Goal: Task Accomplishment & Management: Use online tool/utility

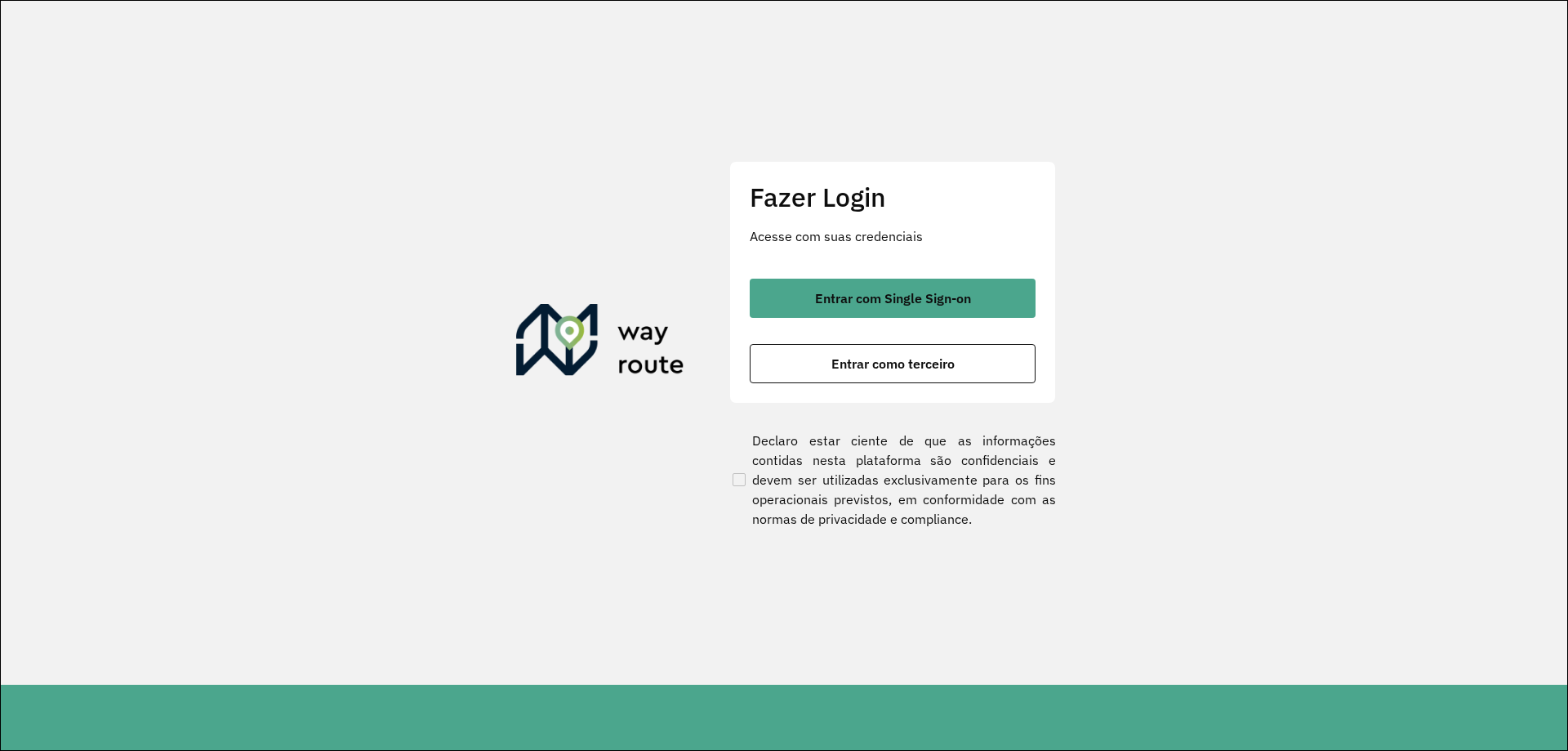
click at [816, 269] on div "Fazer Login Acesse com suas credenciais Entrar com Single Sign-on Entrar como t…" at bounding box center [892, 281] width 326 height 242
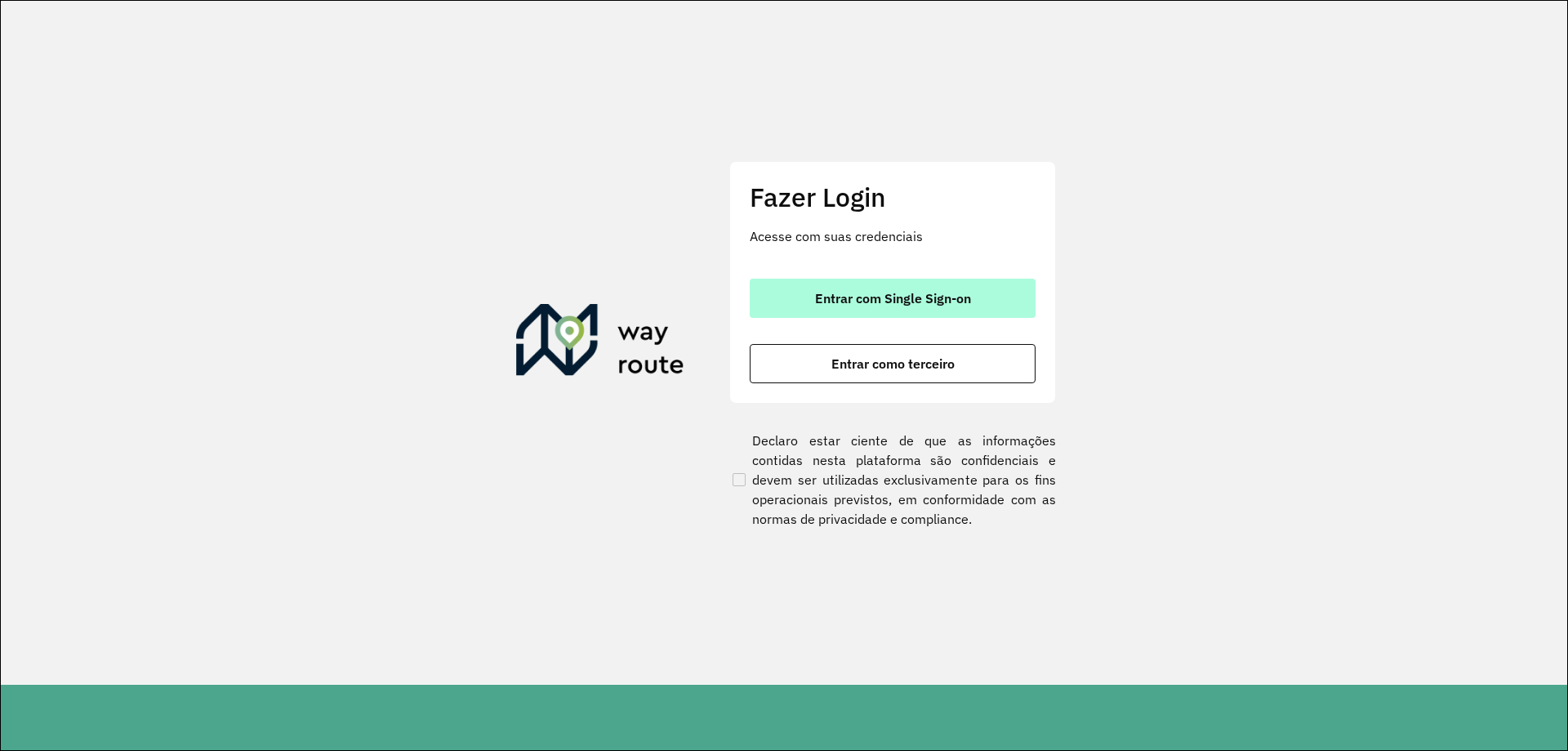
click at [815, 292] on span "Entrar com Single Sign-on" at bounding box center [893, 298] width 156 height 13
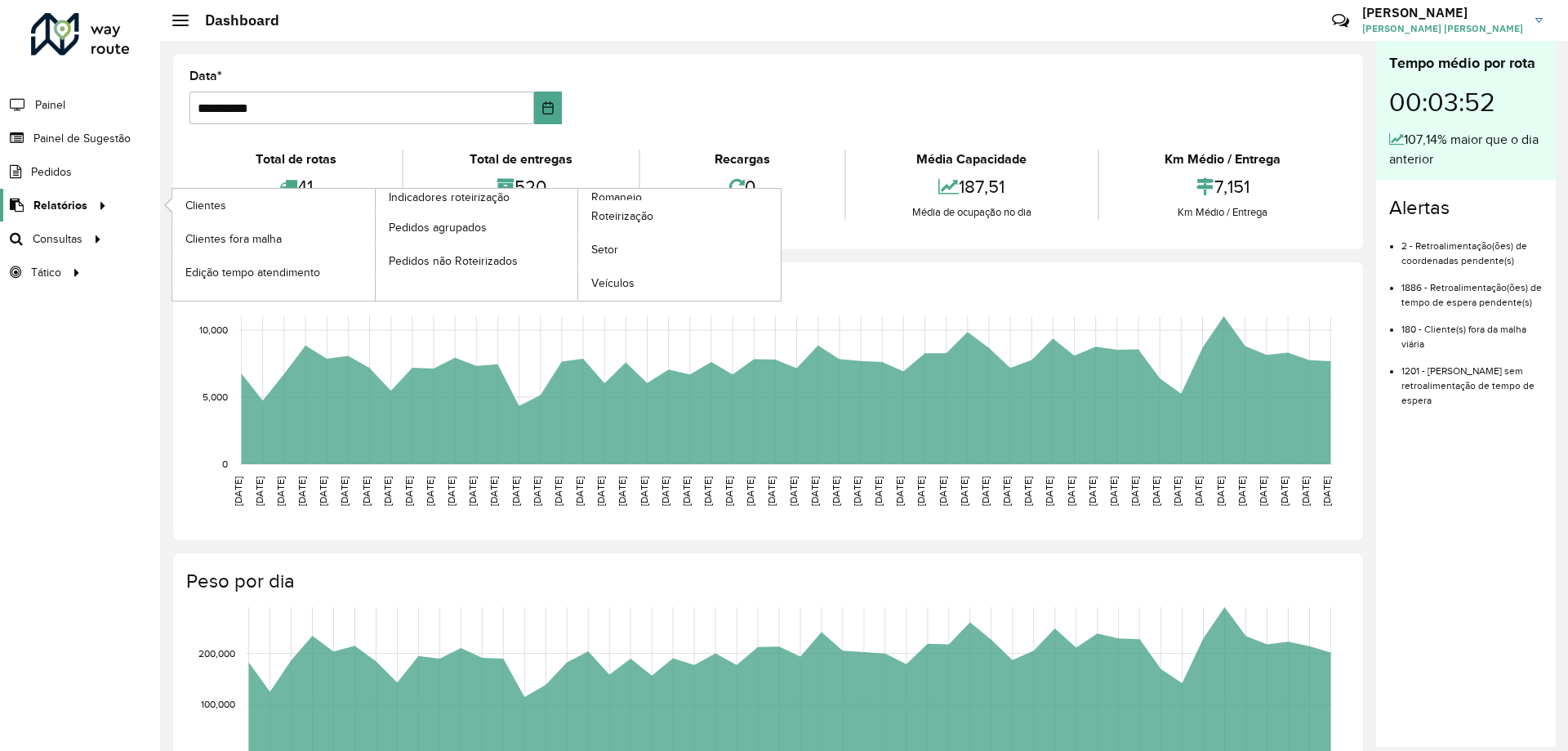
click at [78, 197] on span "Relatórios" at bounding box center [60, 205] width 54 height 17
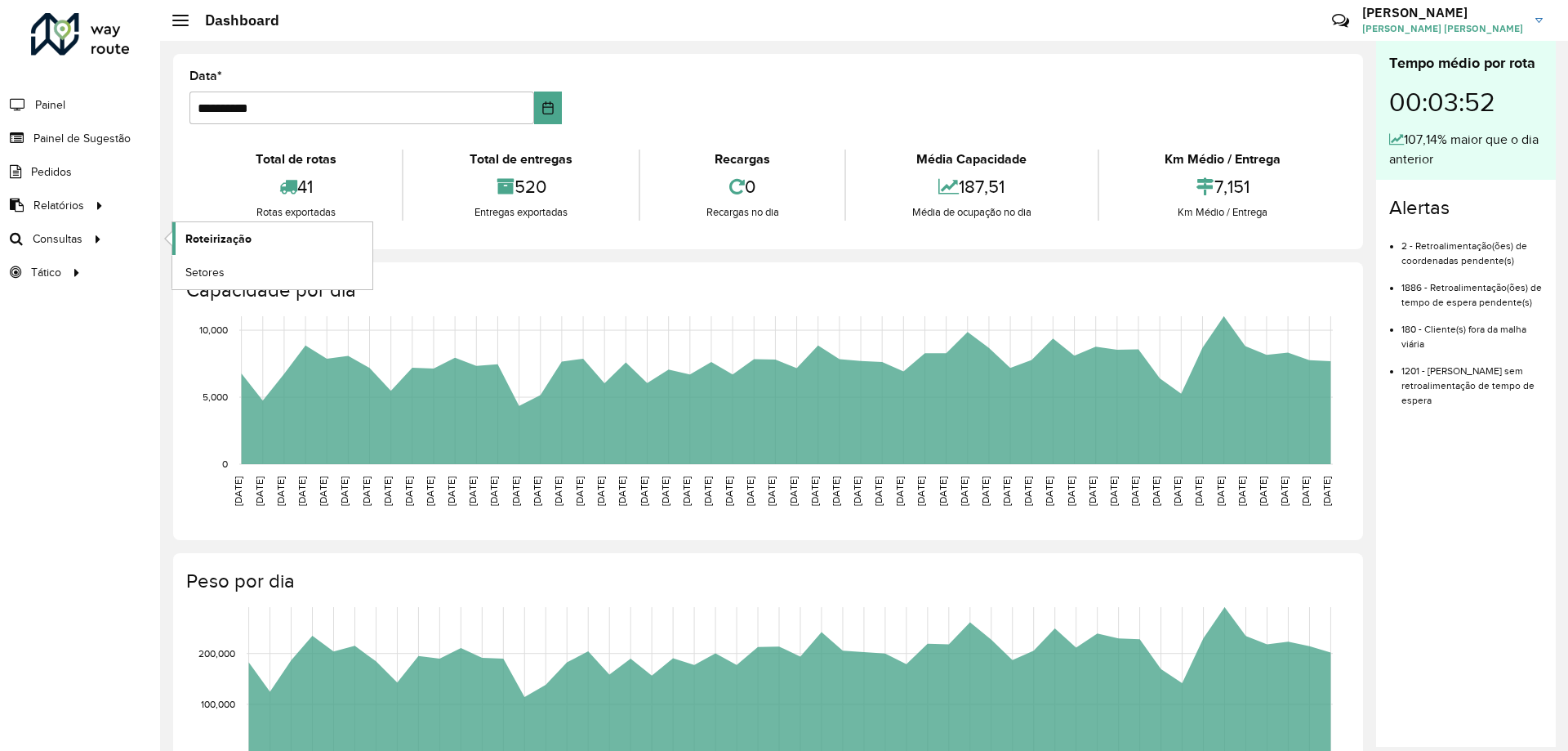
click at [227, 233] on span "Roteirização" at bounding box center [218, 239] width 66 height 17
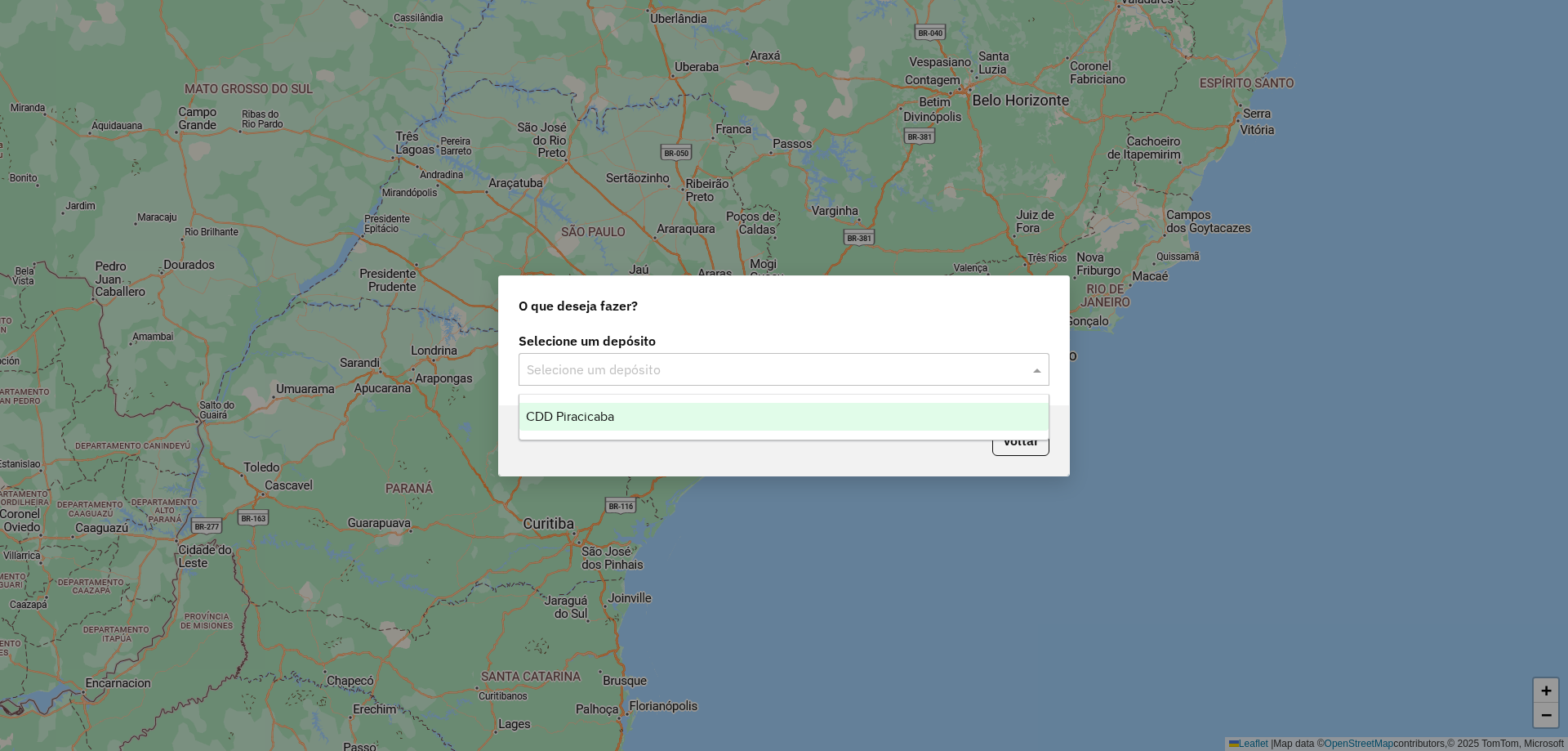
click at [612, 380] on div "Selecione um depósito" at bounding box center [784, 369] width 531 height 33
click at [598, 428] on div "CDD Piracicaba" at bounding box center [784, 417] width 529 height 28
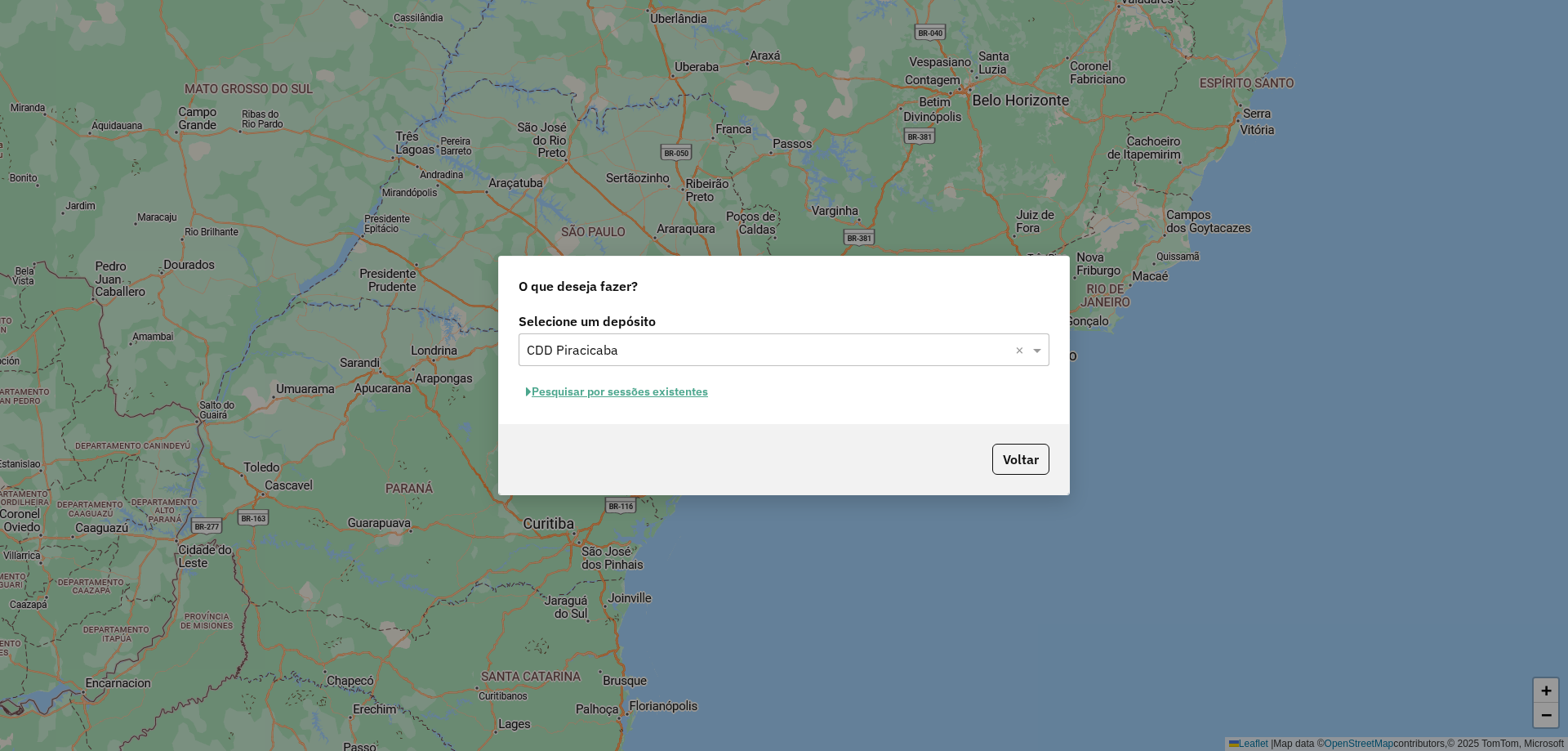
click at [580, 392] on button "Pesquisar por sessões existentes" at bounding box center [616, 391] width 197 height 25
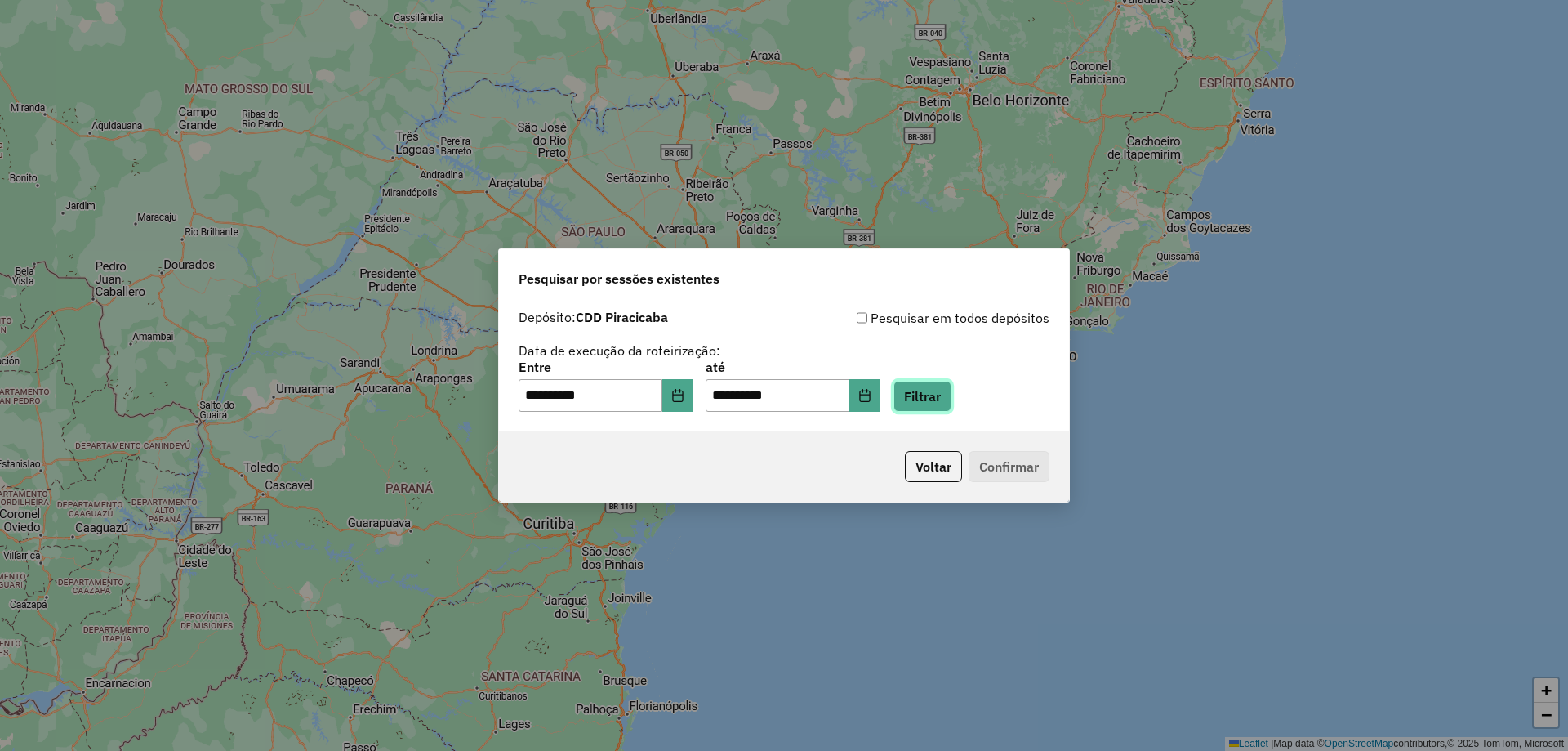
click at [951, 400] on button "Filtrar" at bounding box center [923, 395] width 58 height 31
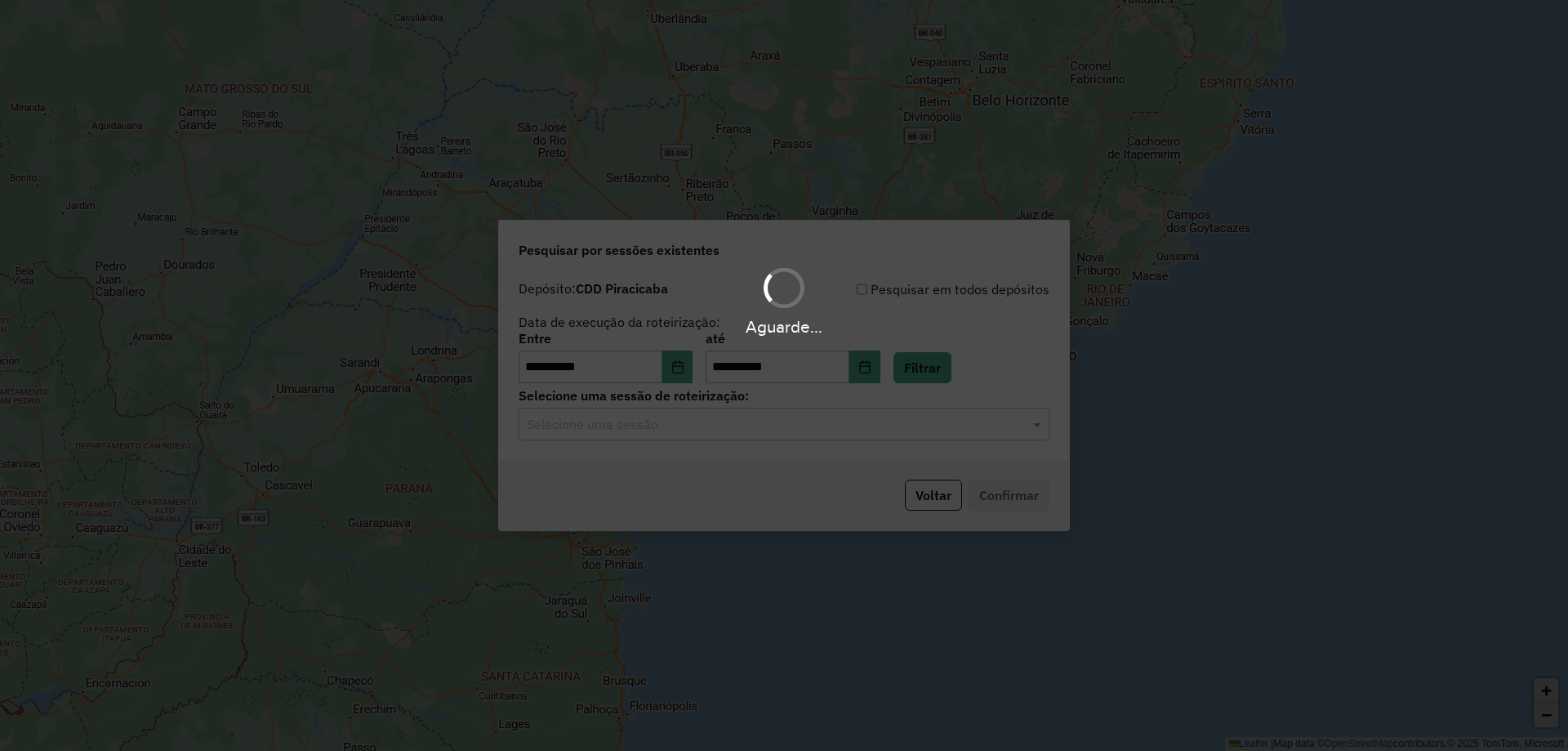
click at [612, 429] on input "text" at bounding box center [768, 424] width 482 height 20
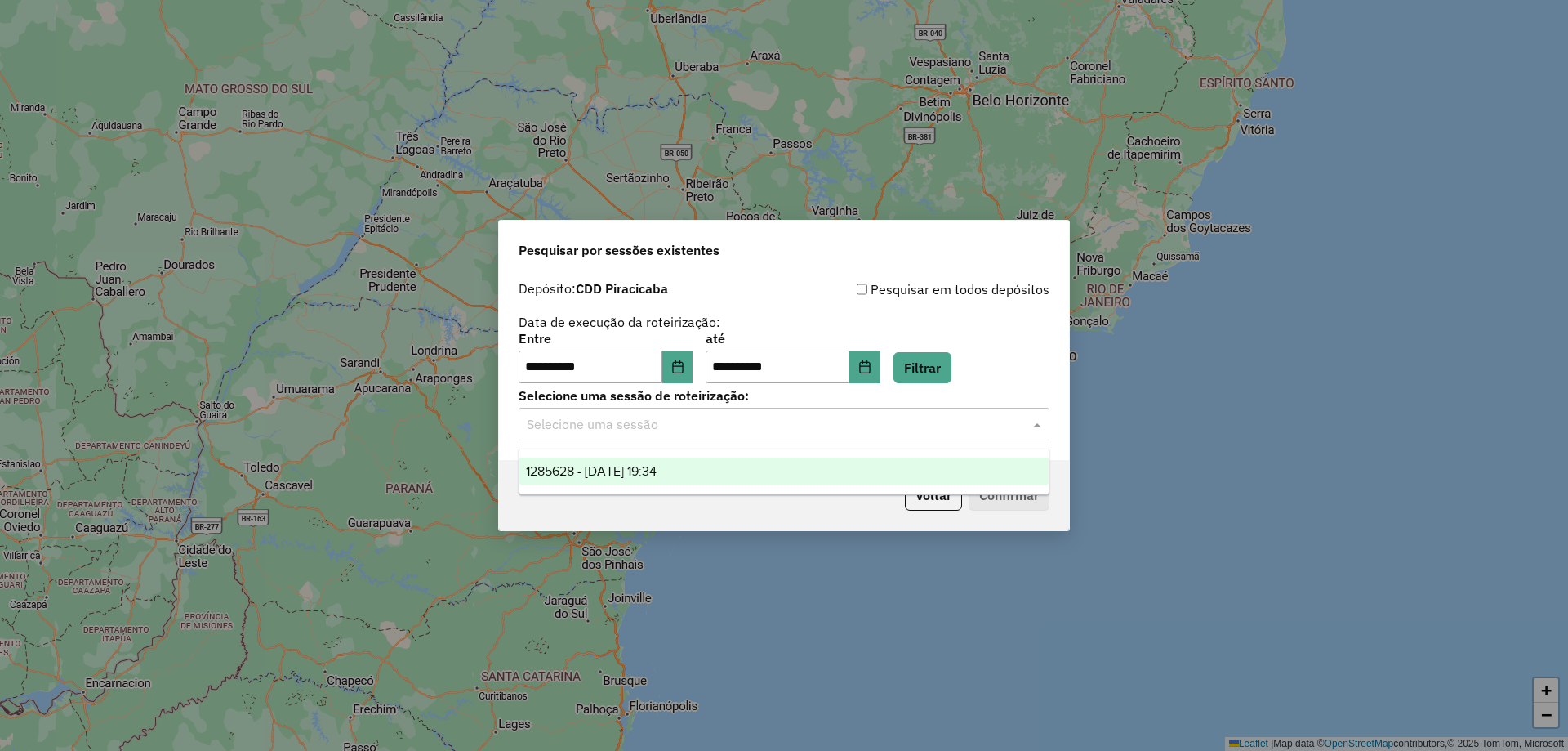
click at [610, 464] on span "1285628 - [DATE] 19:34" at bounding box center [591, 471] width 131 height 14
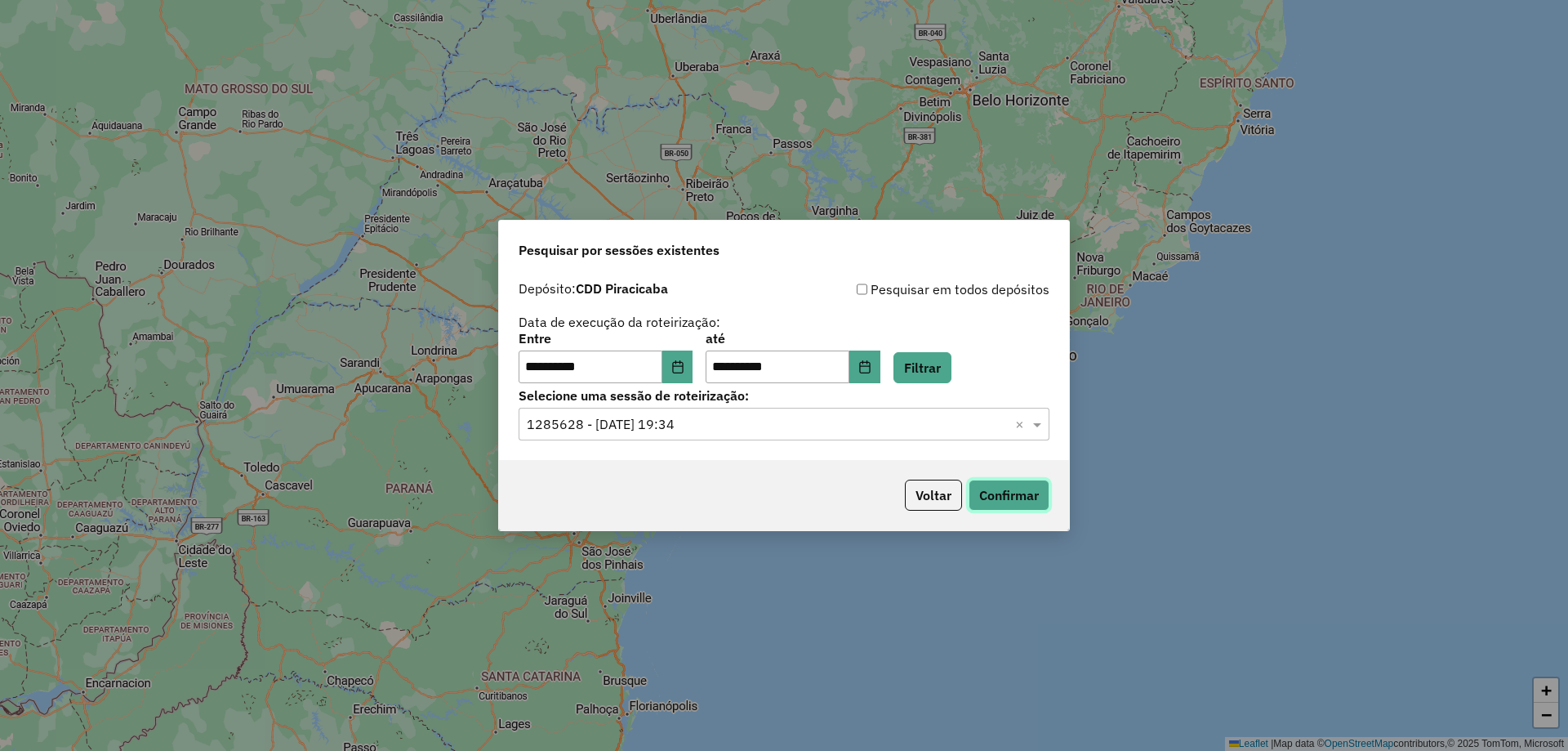
click at [1016, 489] on button "Confirmar" at bounding box center [1008, 495] width 81 height 31
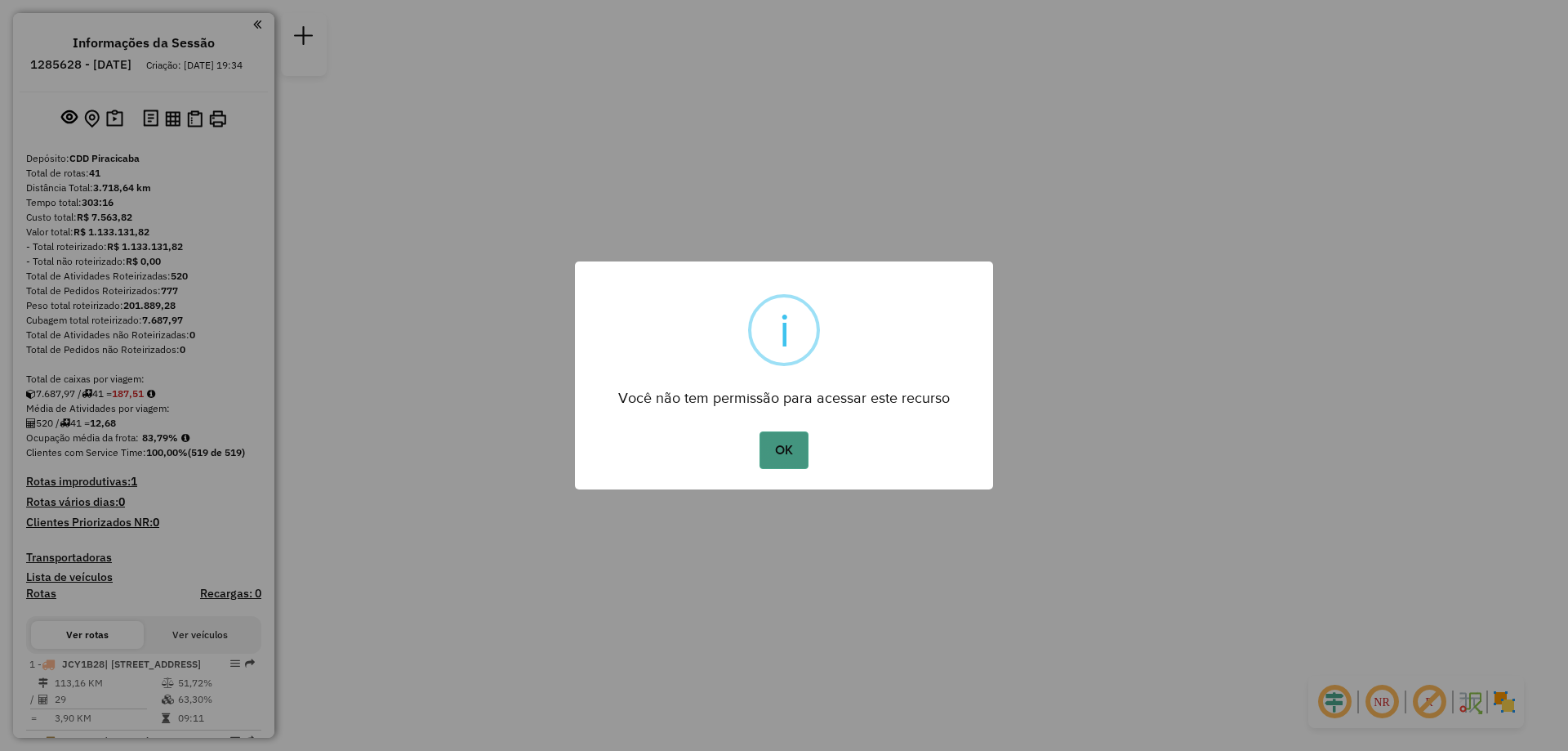
click at [768, 442] on button "OK" at bounding box center [783, 450] width 48 height 38
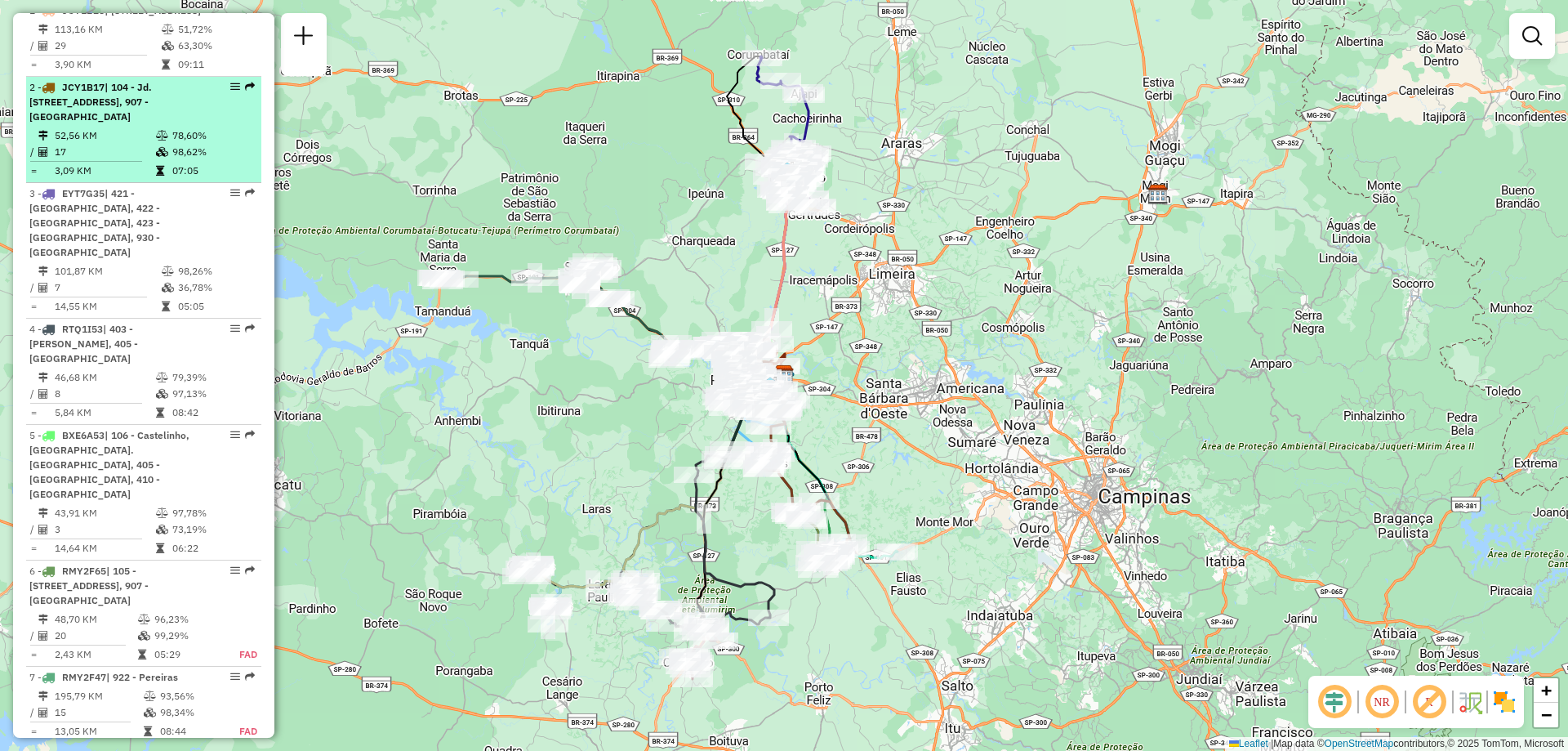
scroll to position [735, 0]
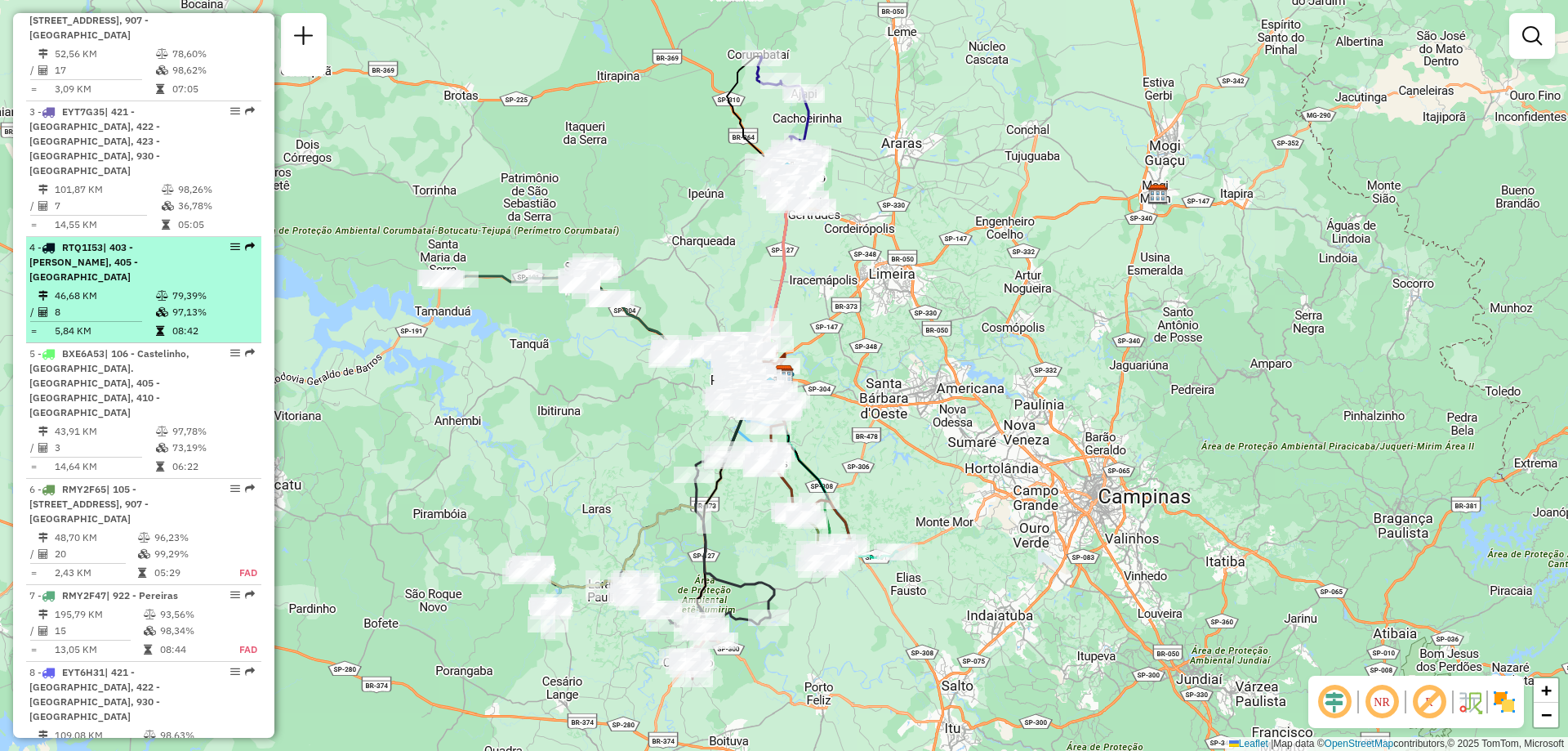
click at [232, 251] on em at bounding box center [235, 247] width 9 height 9
select select "**********"
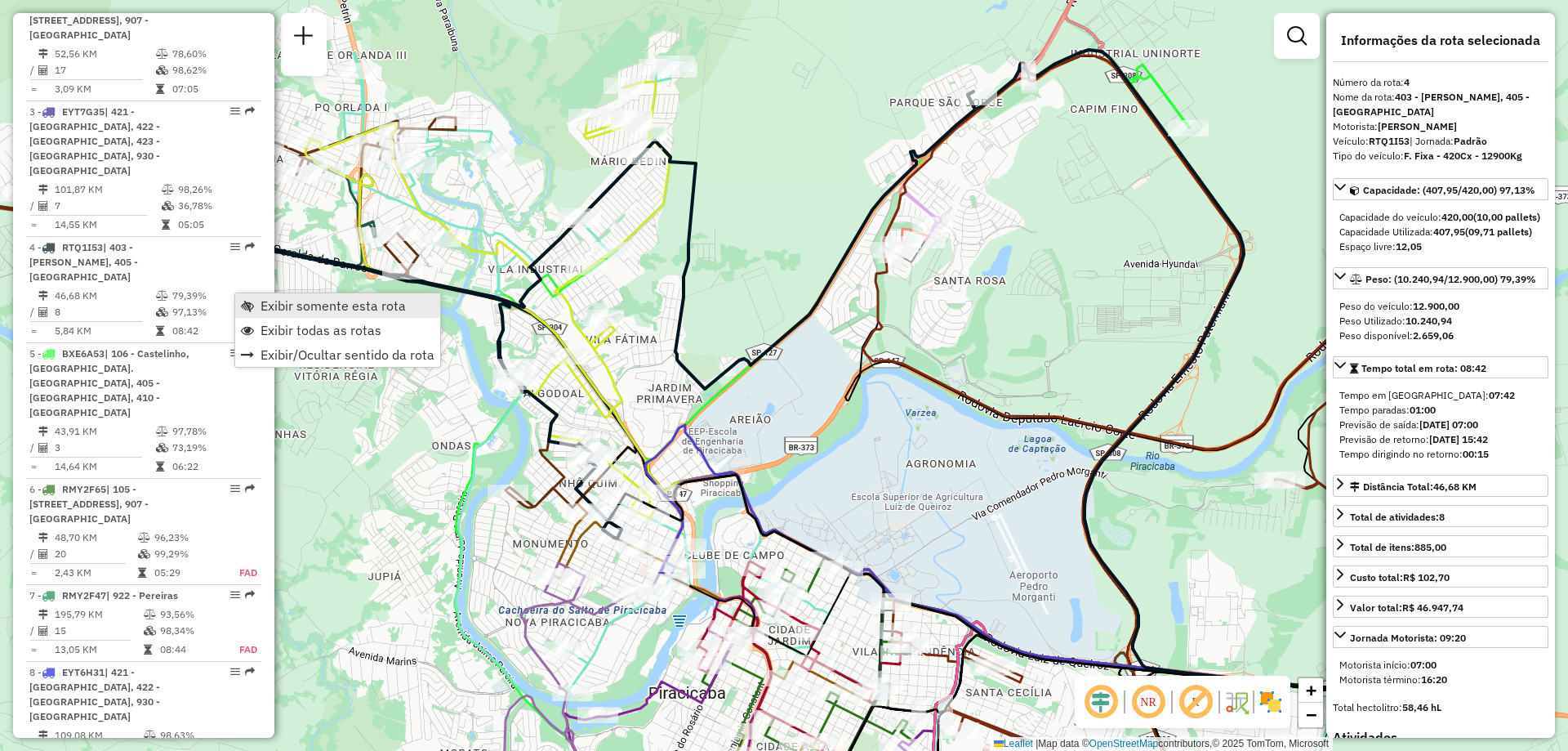
click at [277, 310] on span "Exibir somente esta rota" at bounding box center [333, 306] width 146 height 13
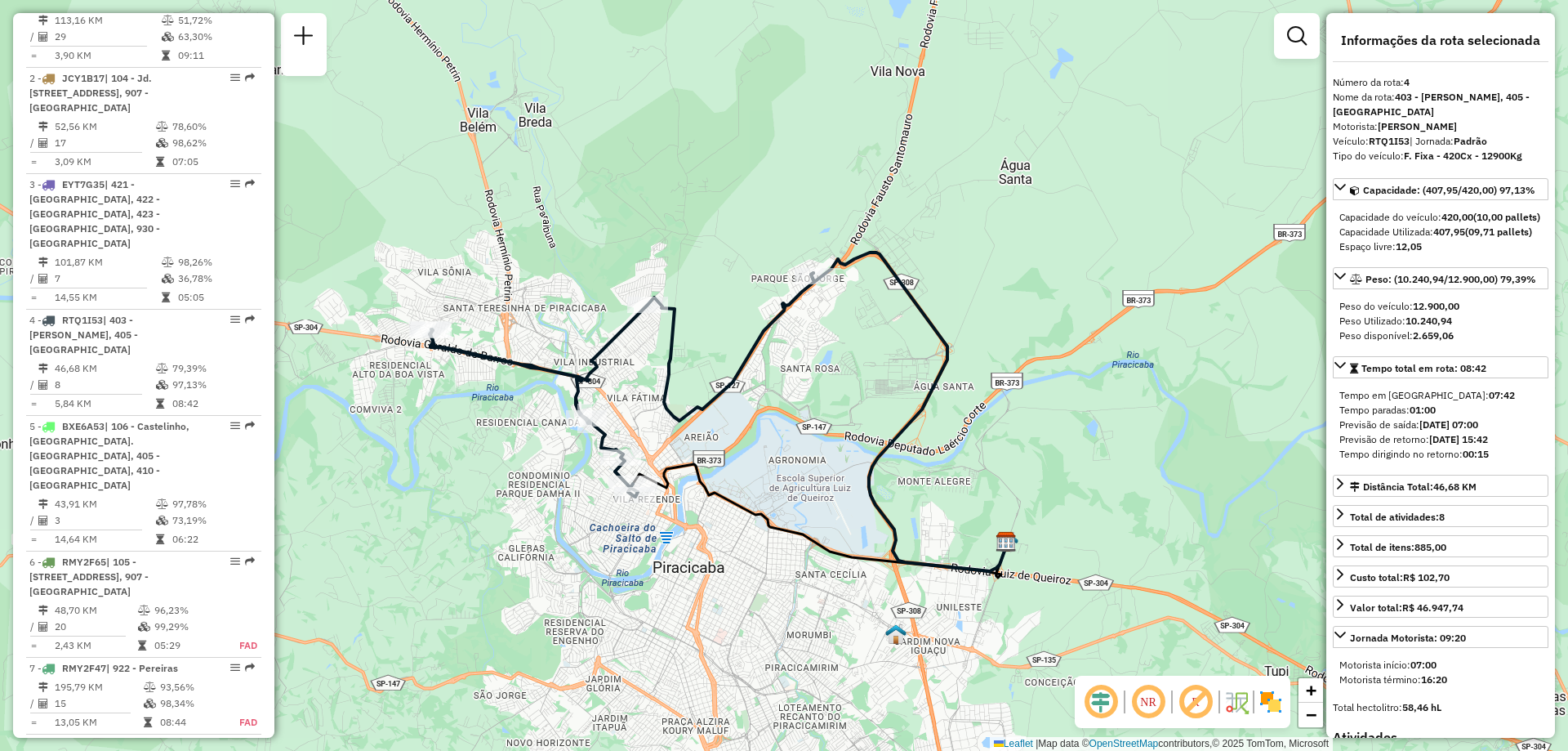
scroll to position [581, 0]
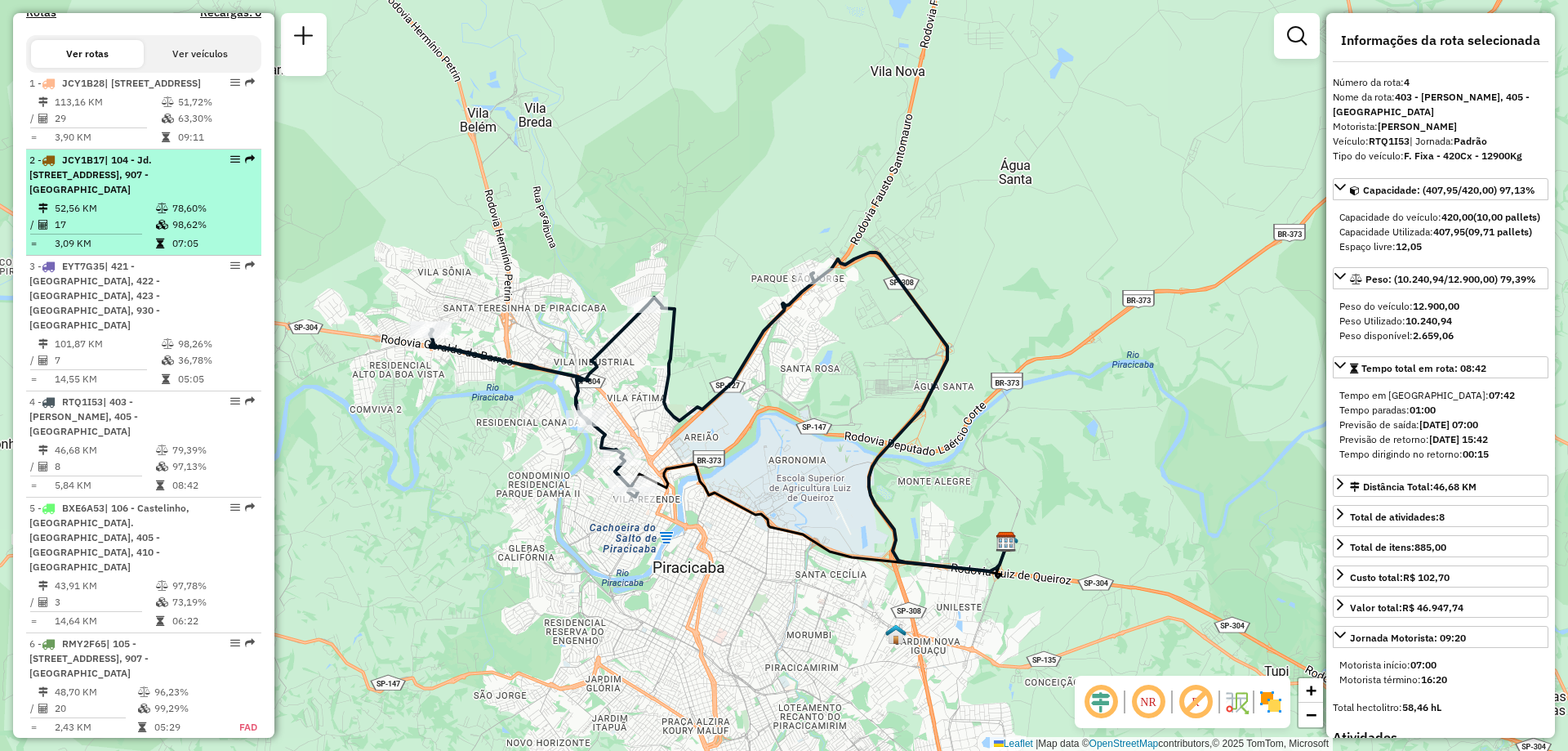
click at [230, 164] on em at bounding box center [235, 159] width 9 height 9
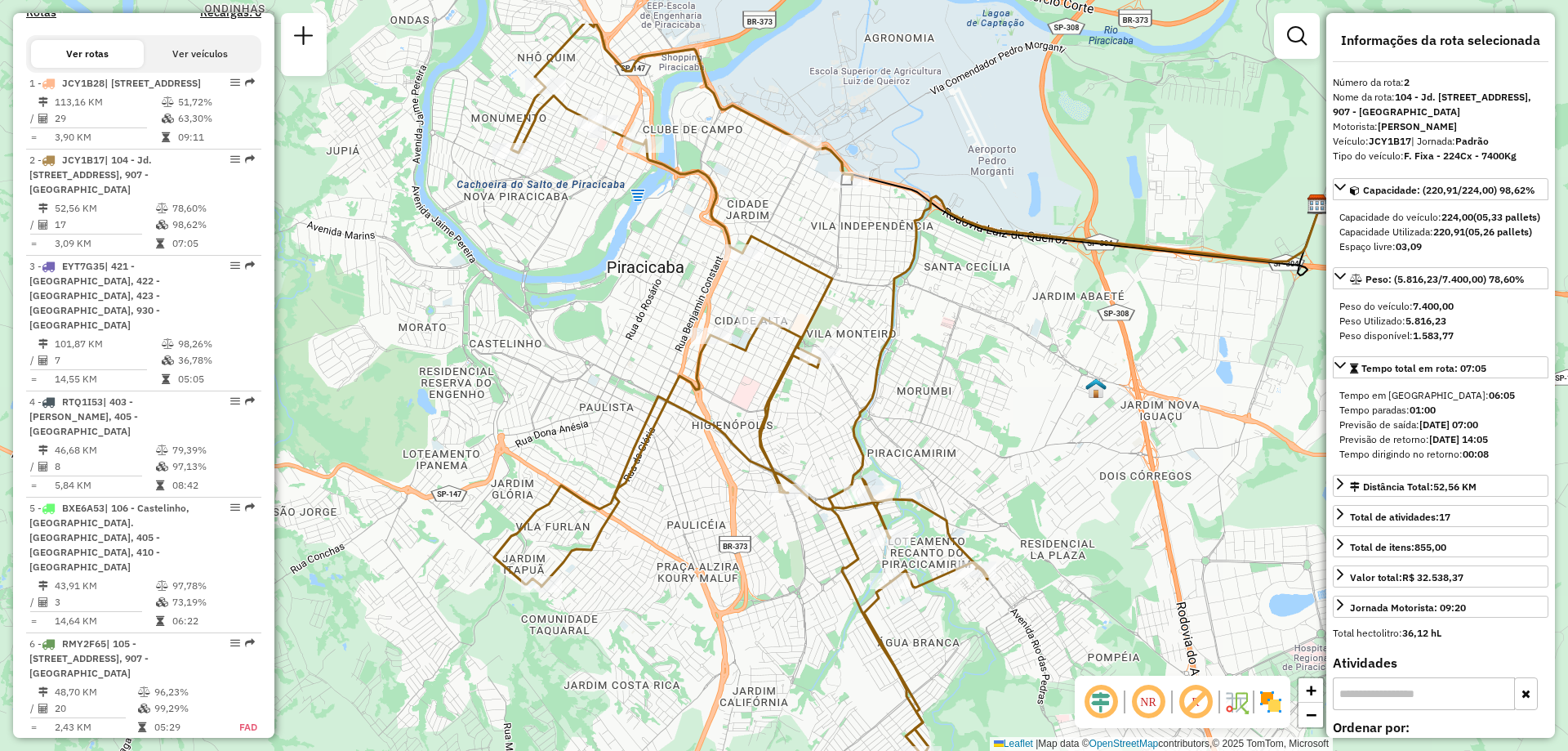
drag, startPoint x: 935, startPoint y: 411, endPoint x: 1028, endPoint y: 510, distance: 135.8
click at [1028, 510] on div "Janela de atendimento Grade de atendimento Capacidade Transportadoras Veículos …" at bounding box center [784, 376] width 1568 height 751
